Goal: Information Seeking & Learning: Understand process/instructions

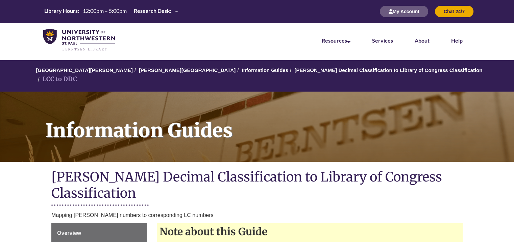
scroll to position [212, 0]
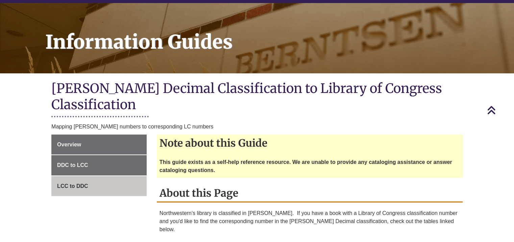
scroll to position [80, 0]
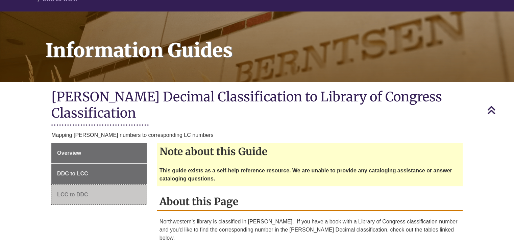
click at [78, 185] on link "LCC to DDC" at bounding box center [98, 195] width 95 height 20
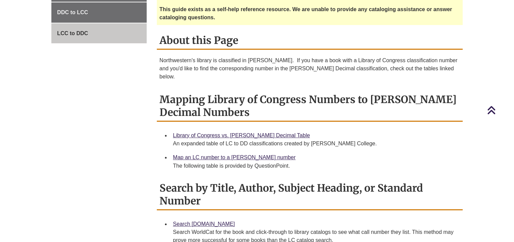
scroll to position [279, 0]
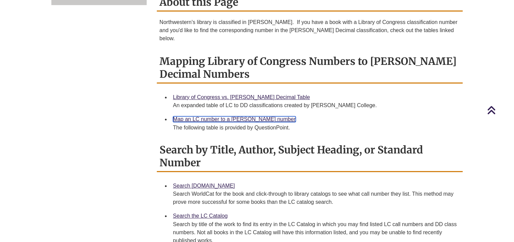
click at [220, 116] on link "Map an LC number to a [PERSON_NAME] number" at bounding box center [234, 119] width 123 height 6
